Goal: Check status

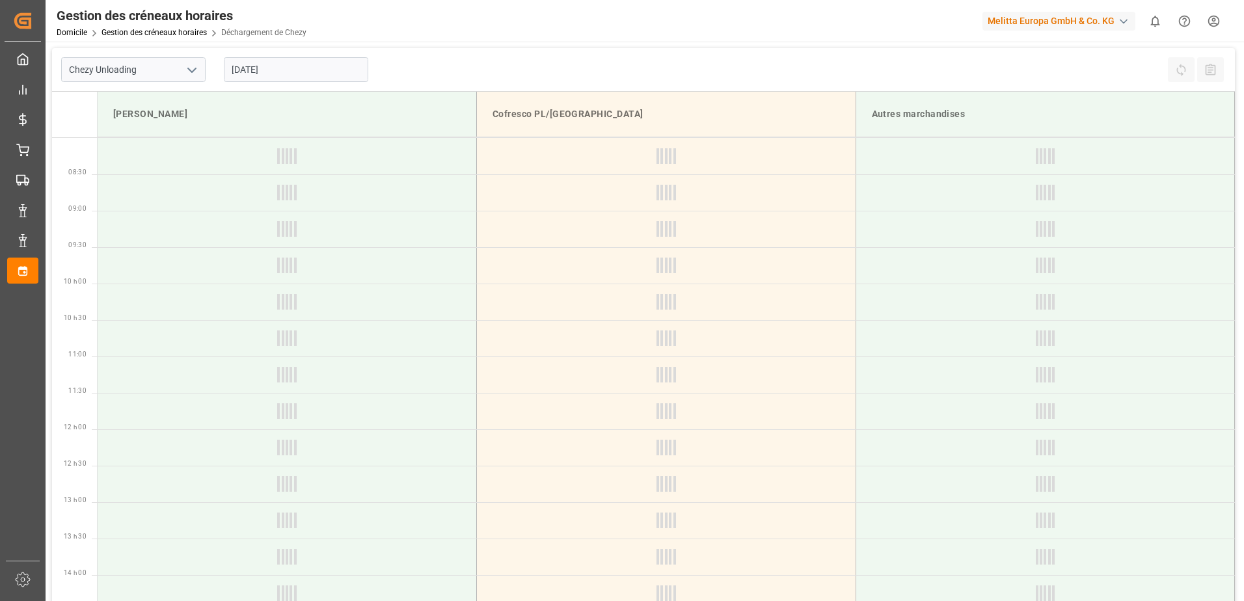
type input "Chezy Unloading"
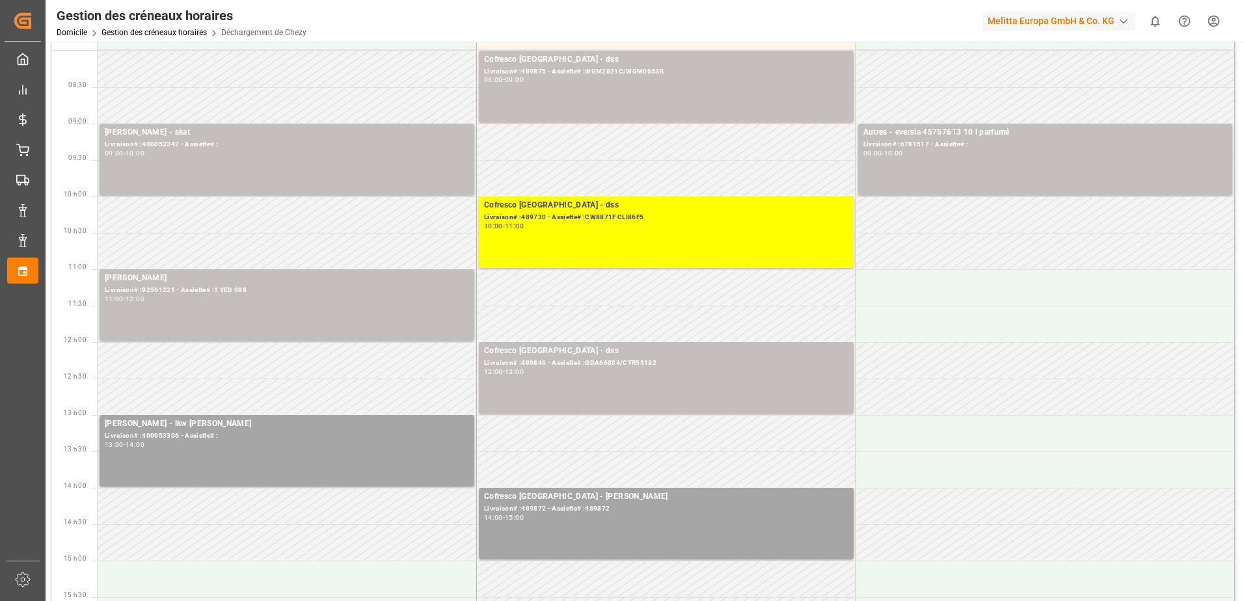
scroll to position [65, 0]
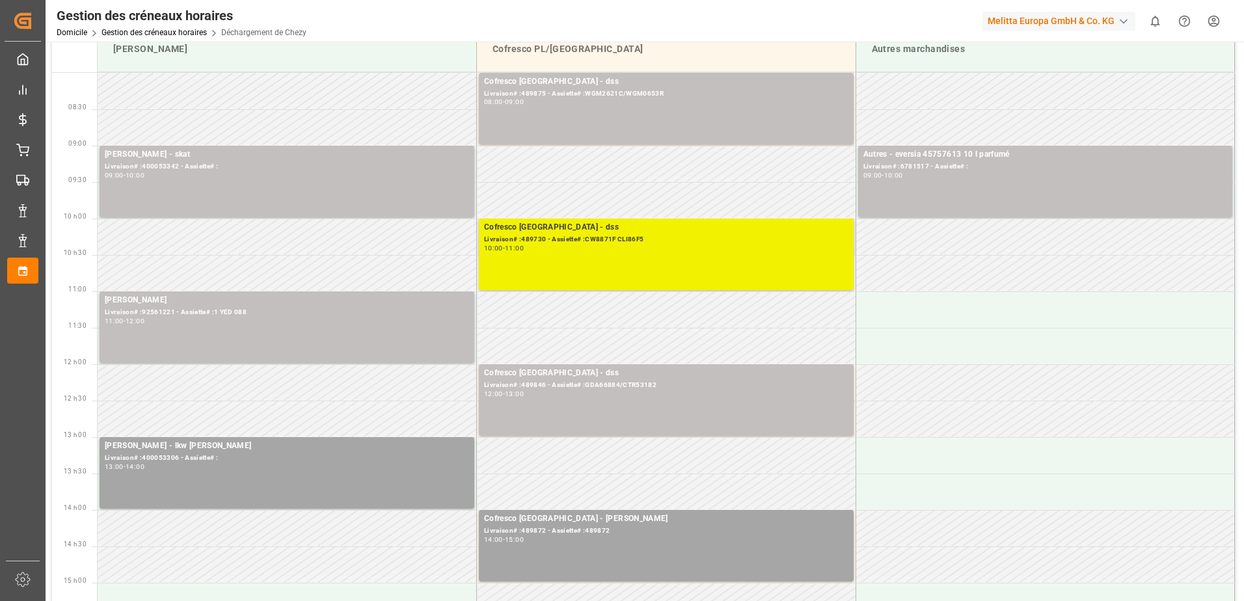
click at [609, 259] on div "Cofresco Pologne - dss Livraison# :489730 - Assiette# :CW8871F CLI86F5 10:00 - …" at bounding box center [666, 254] width 364 height 66
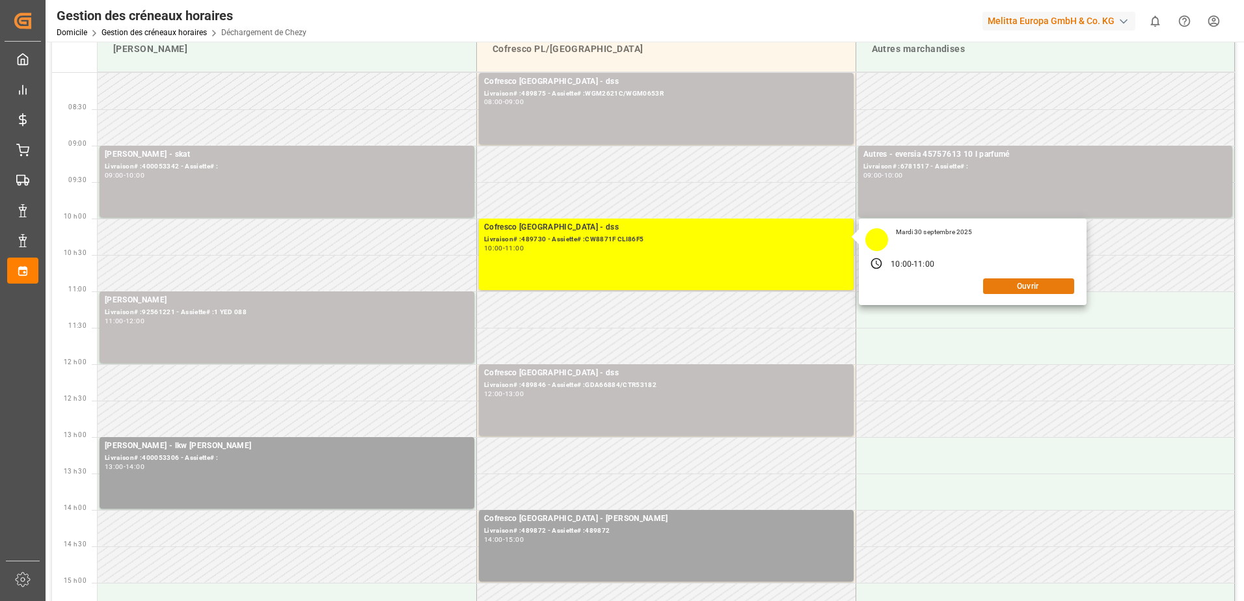
click at [1004, 287] on button "Ouvrir" at bounding box center [1028, 286] width 91 height 16
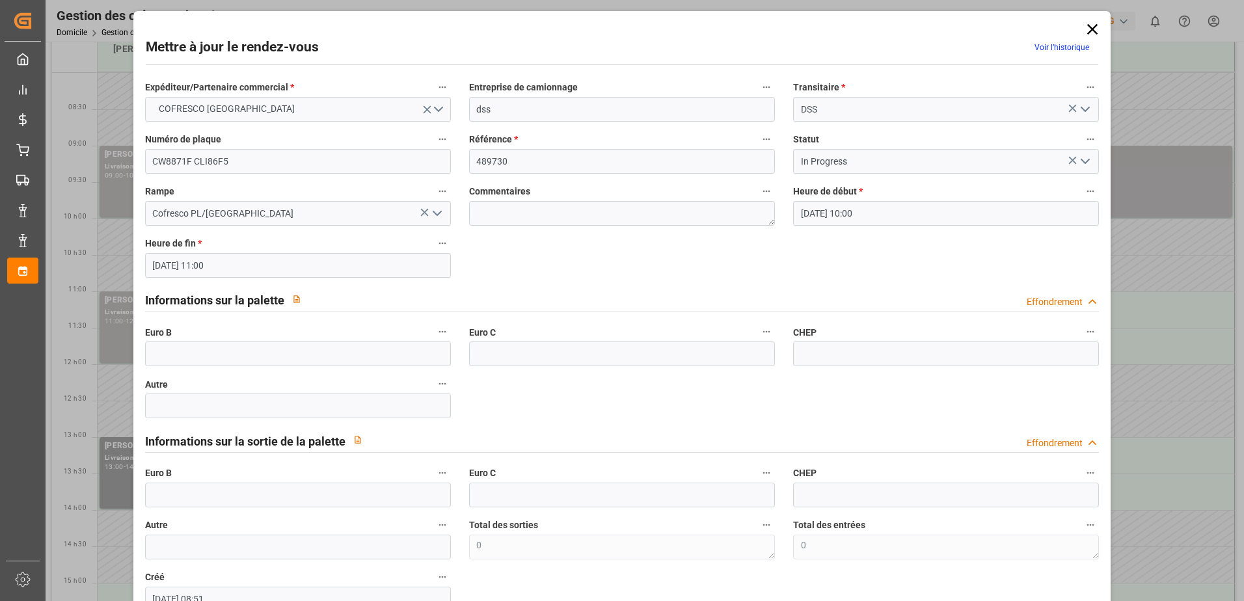
click at [1085, 160] on polyline "Ouvrir le menu" at bounding box center [1085, 161] width 8 height 4
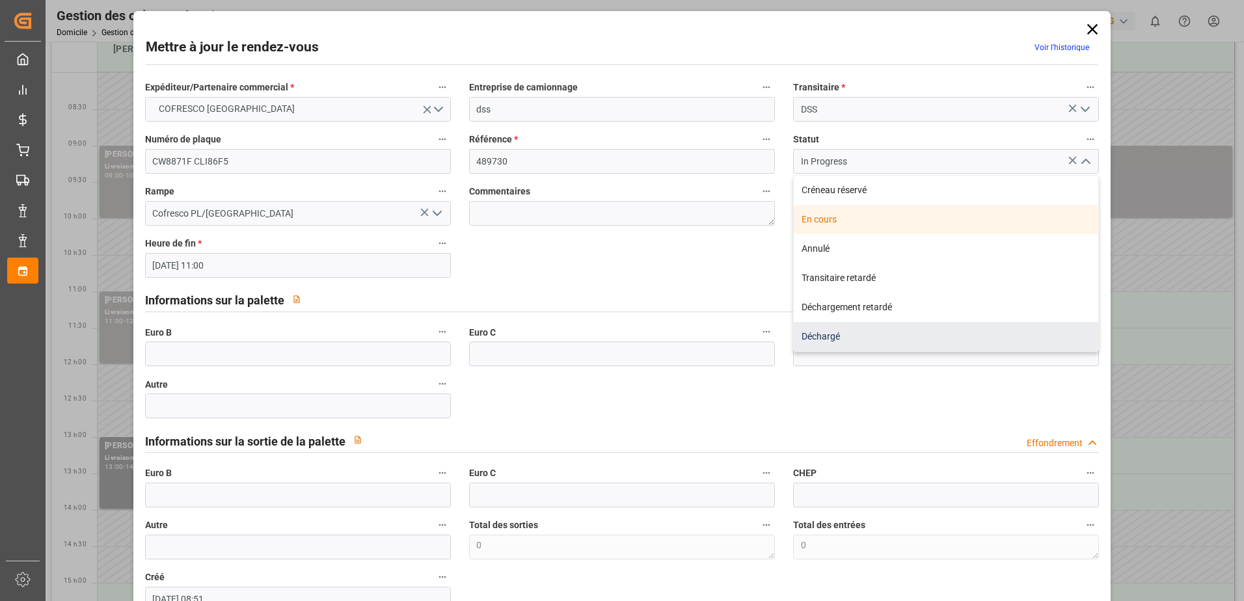
click at [814, 334] on div "Déchargé" at bounding box center [945, 336] width 304 height 29
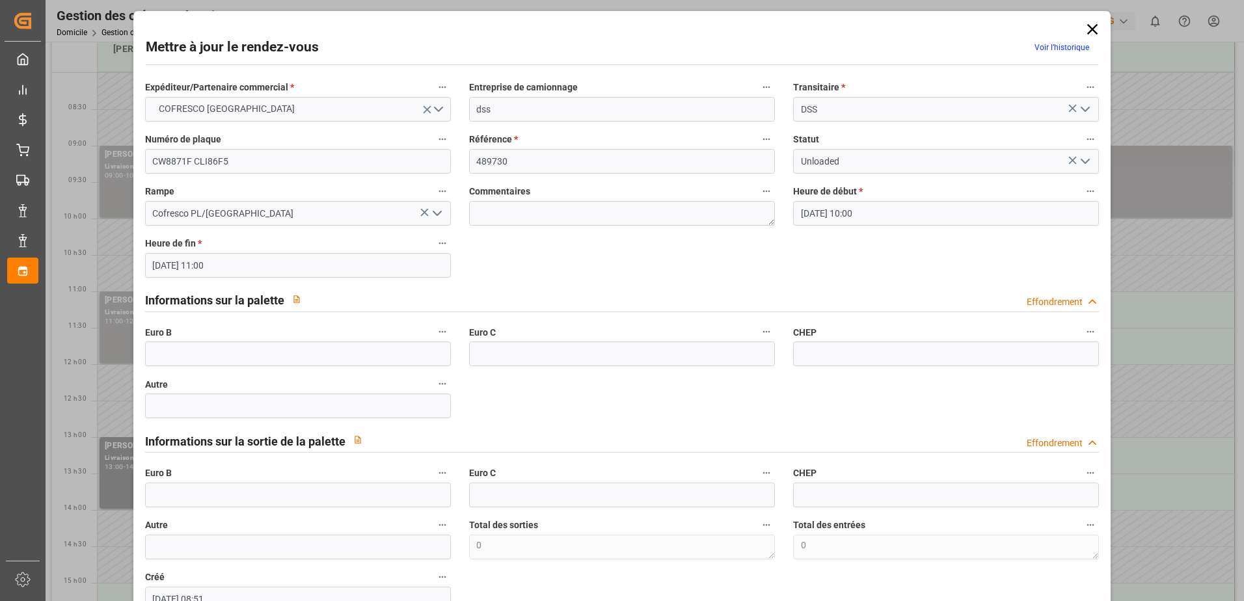
type input "Unloaded"
click at [264, 351] on input "text" at bounding box center [298, 353] width 306 height 25
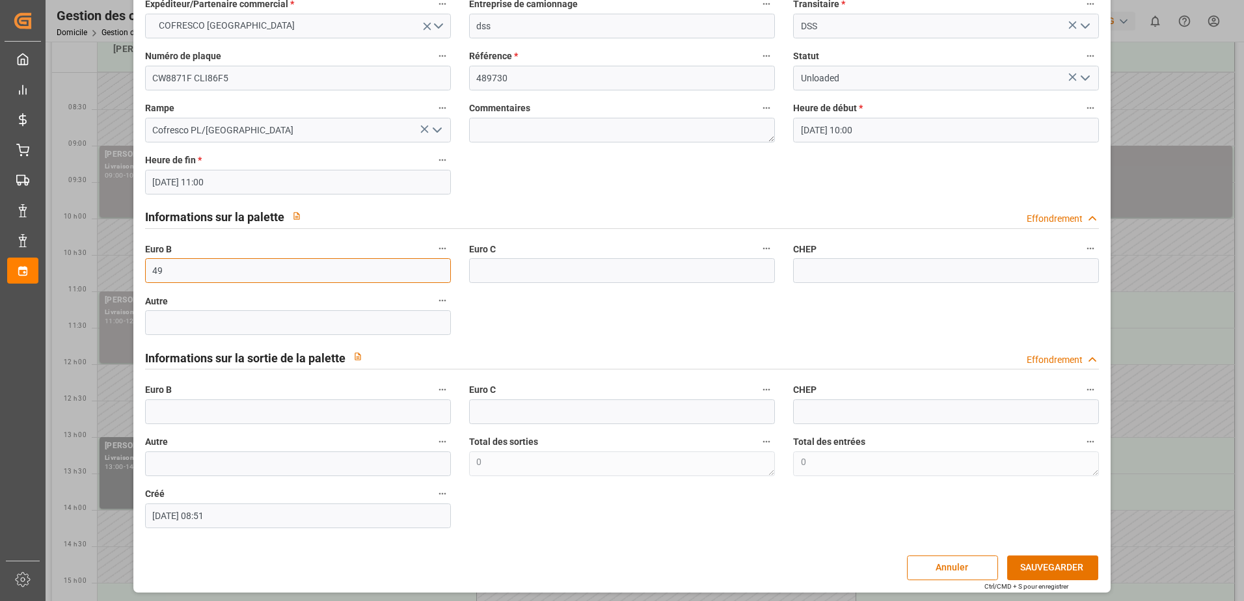
scroll to position [86, 0]
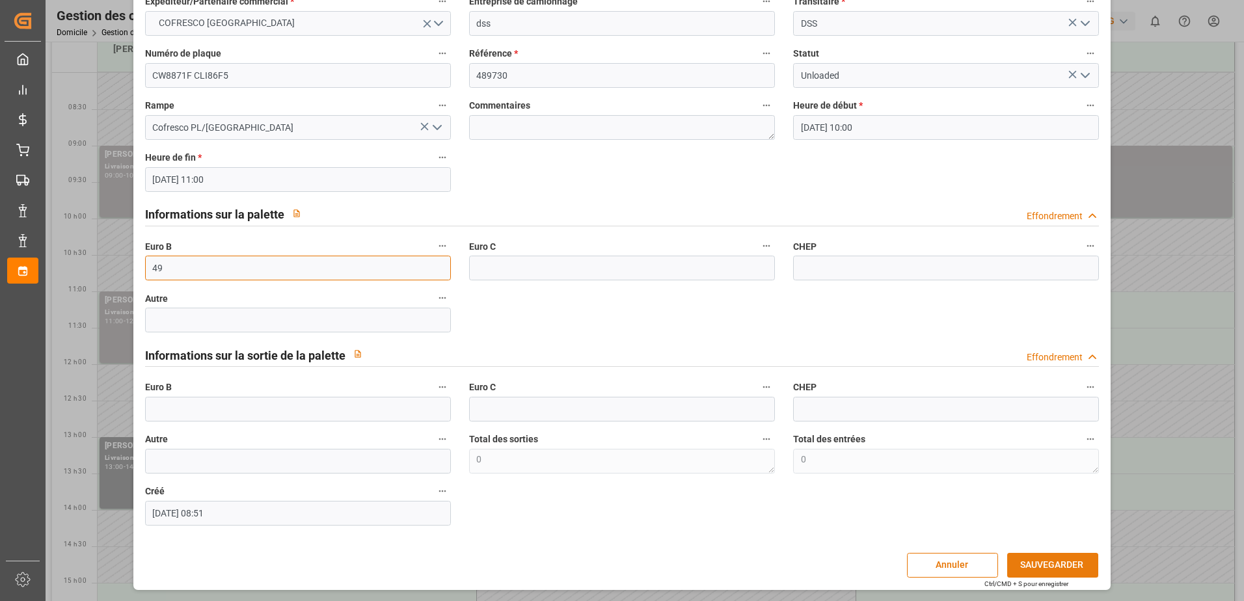
type input "49"
click at [1051, 562] on button "SAUVEGARDER" at bounding box center [1052, 565] width 91 height 25
